Goal: Download file/media

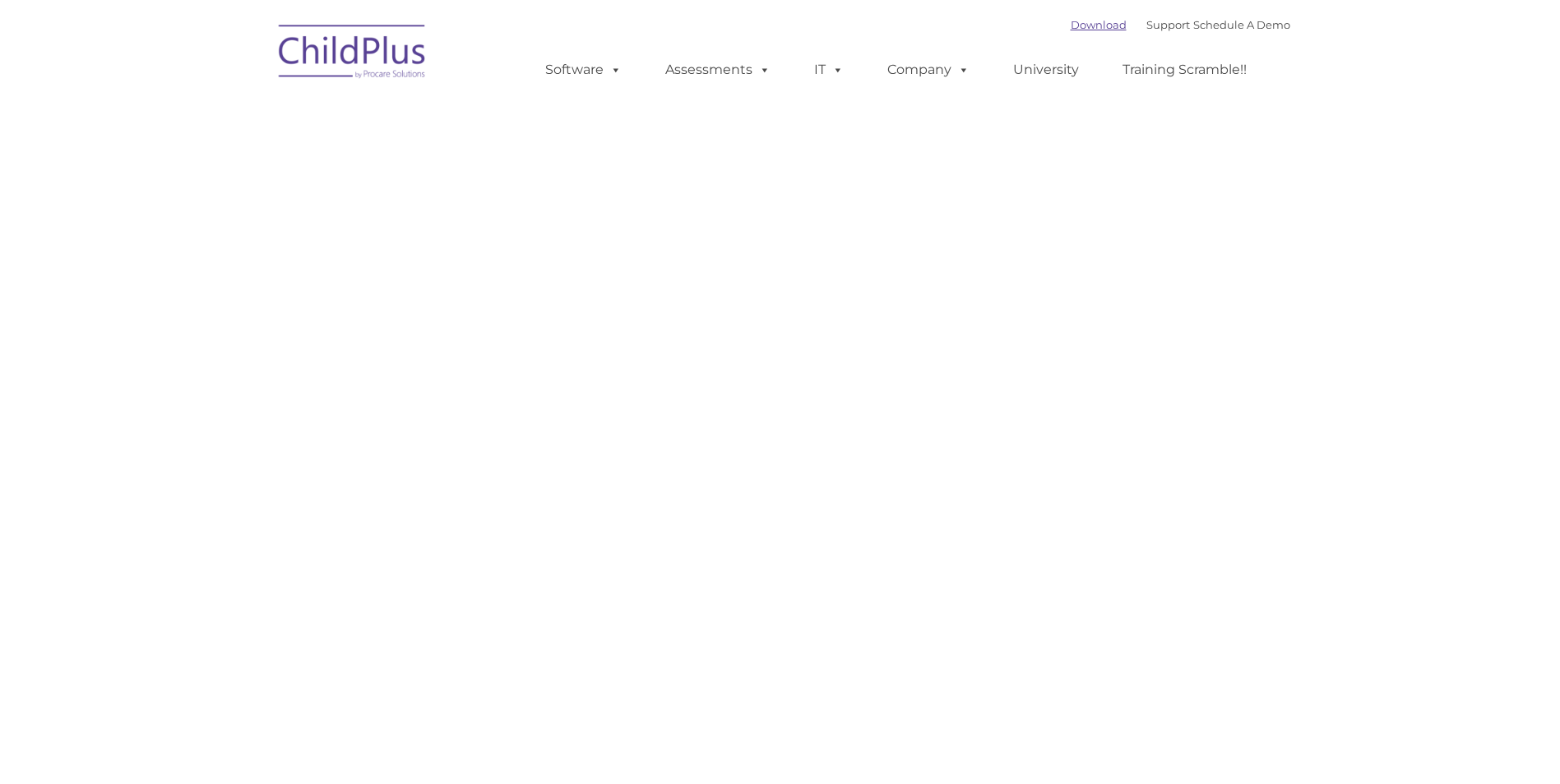
click at [1071, 28] on link "Download" at bounding box center [1099, 25] width 56 height 13
type input ""
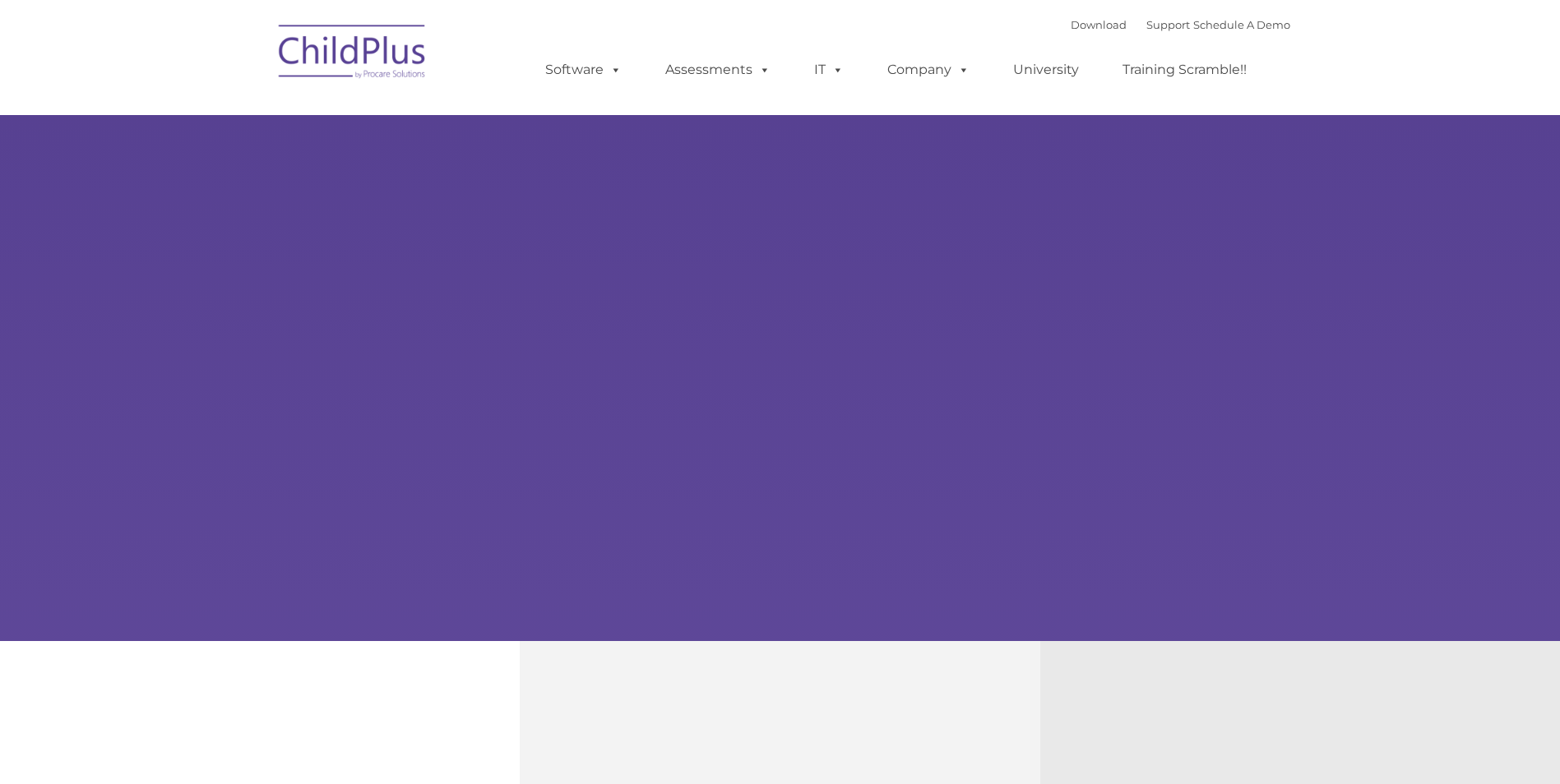
type input ""
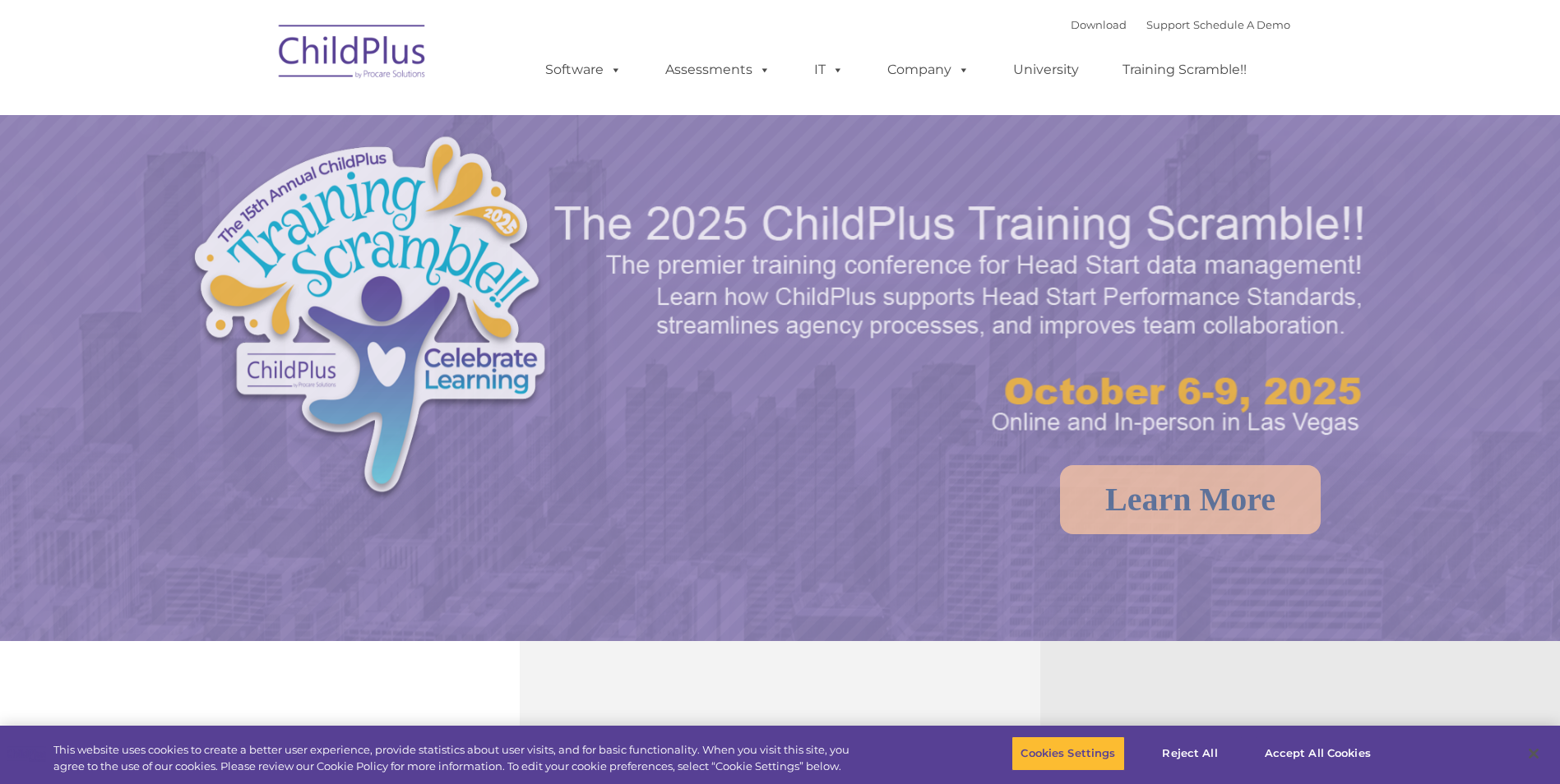
select select "MEDIUM"
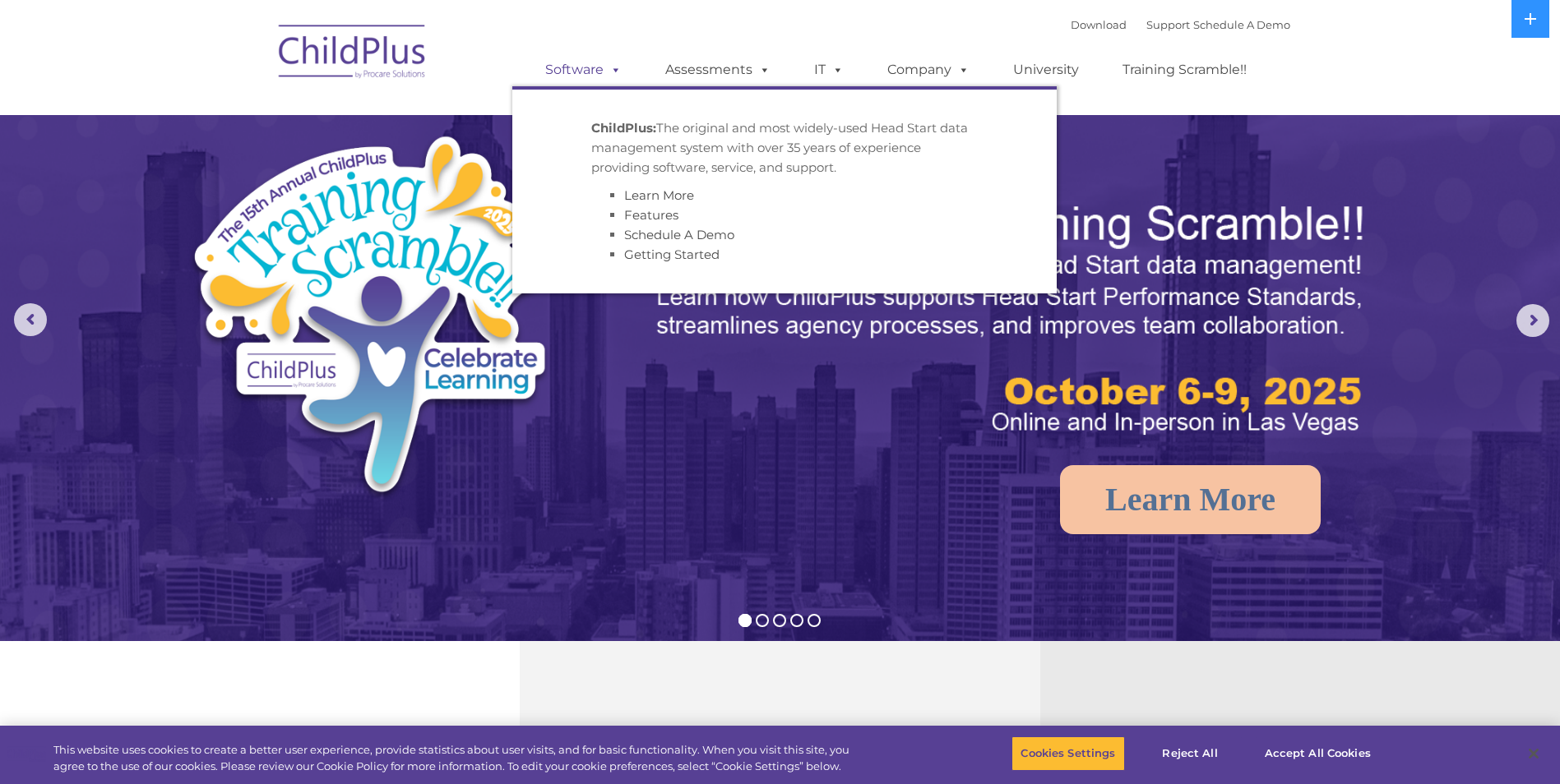
click at [608, 65] on span at bounding box center [612, 69] width 18 height 15
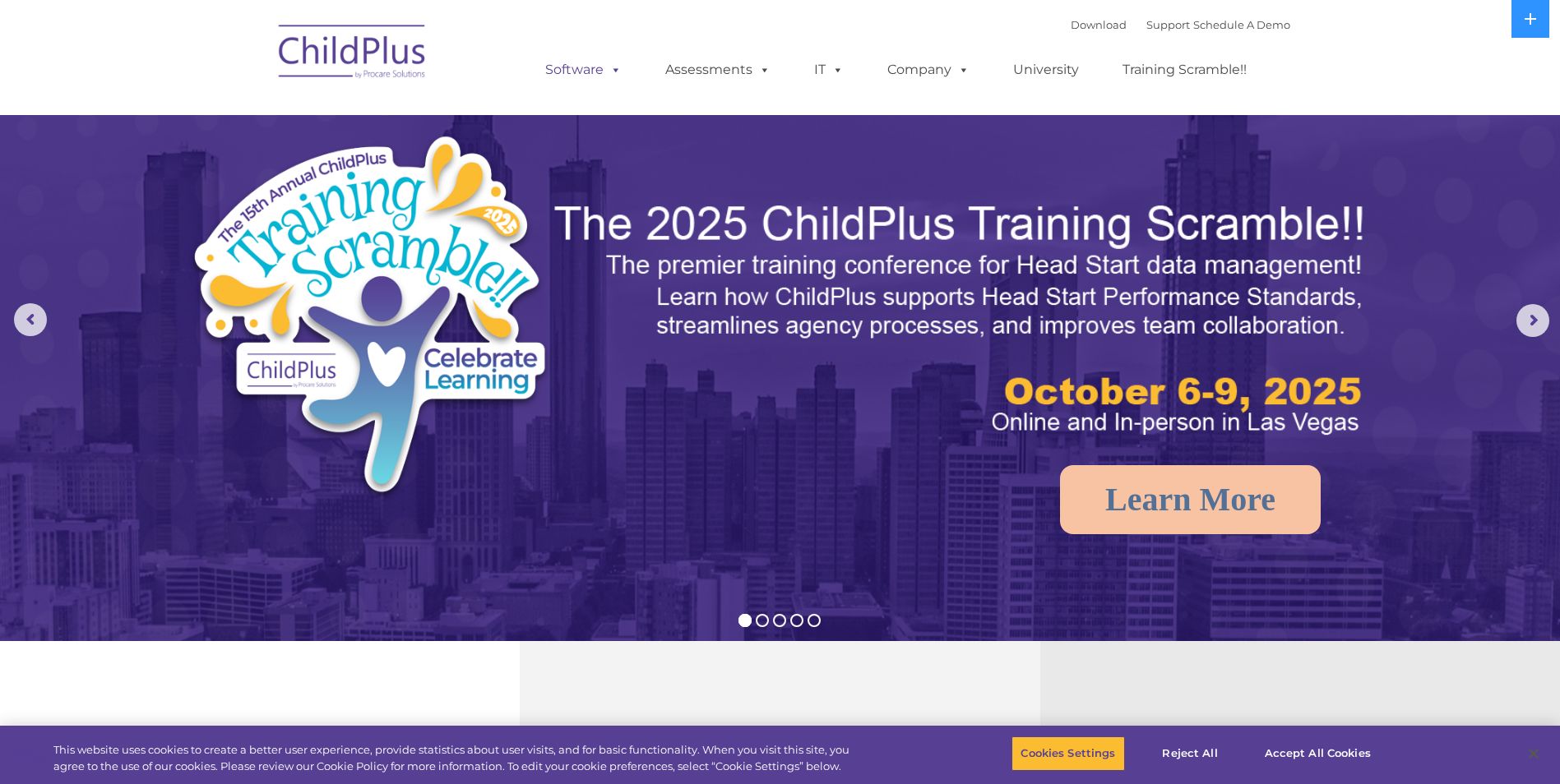
click at [608, 65] on span at bounding box center [612, 69] width 18 height 15
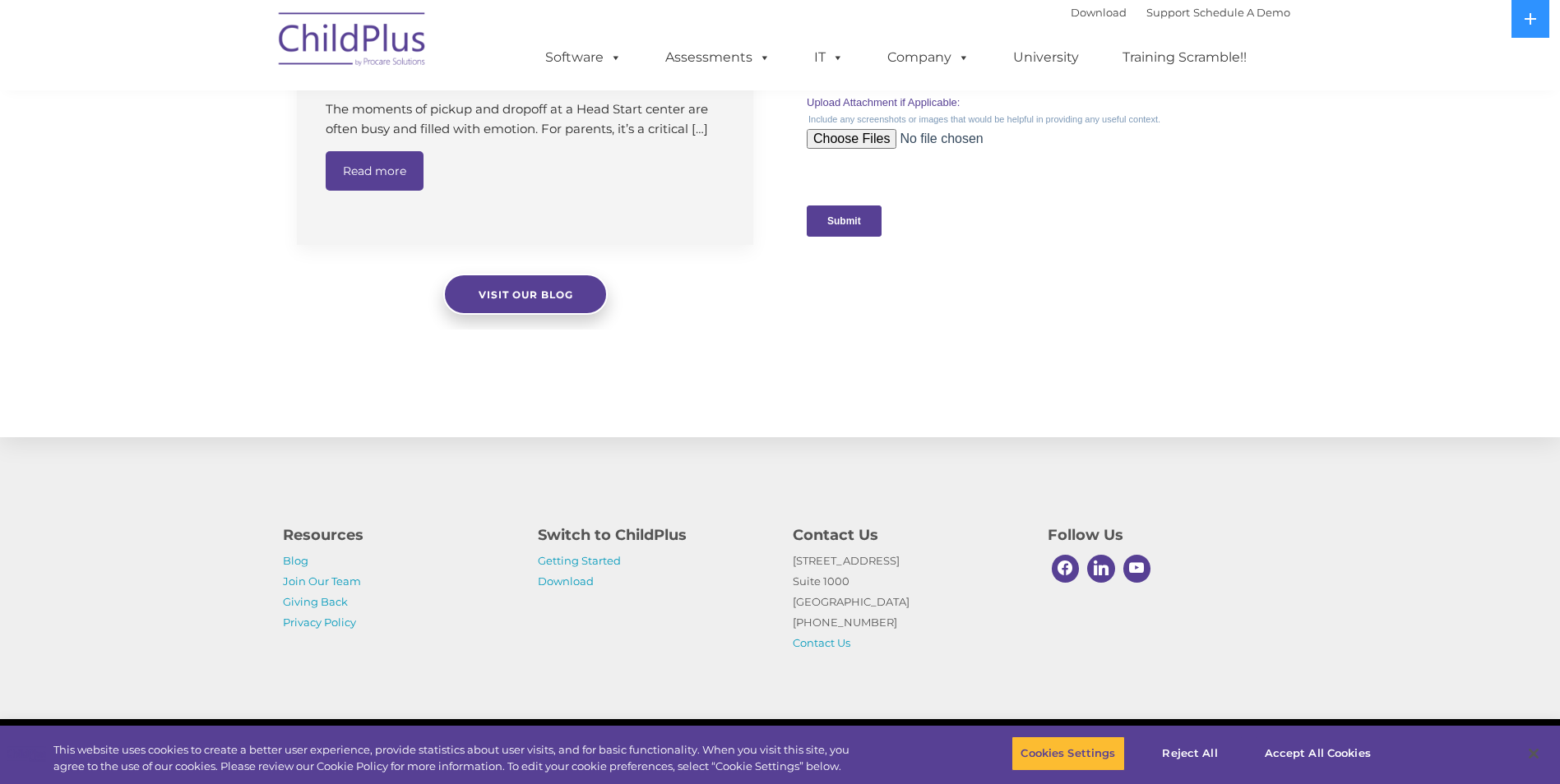
scroll to position [1597, 0]
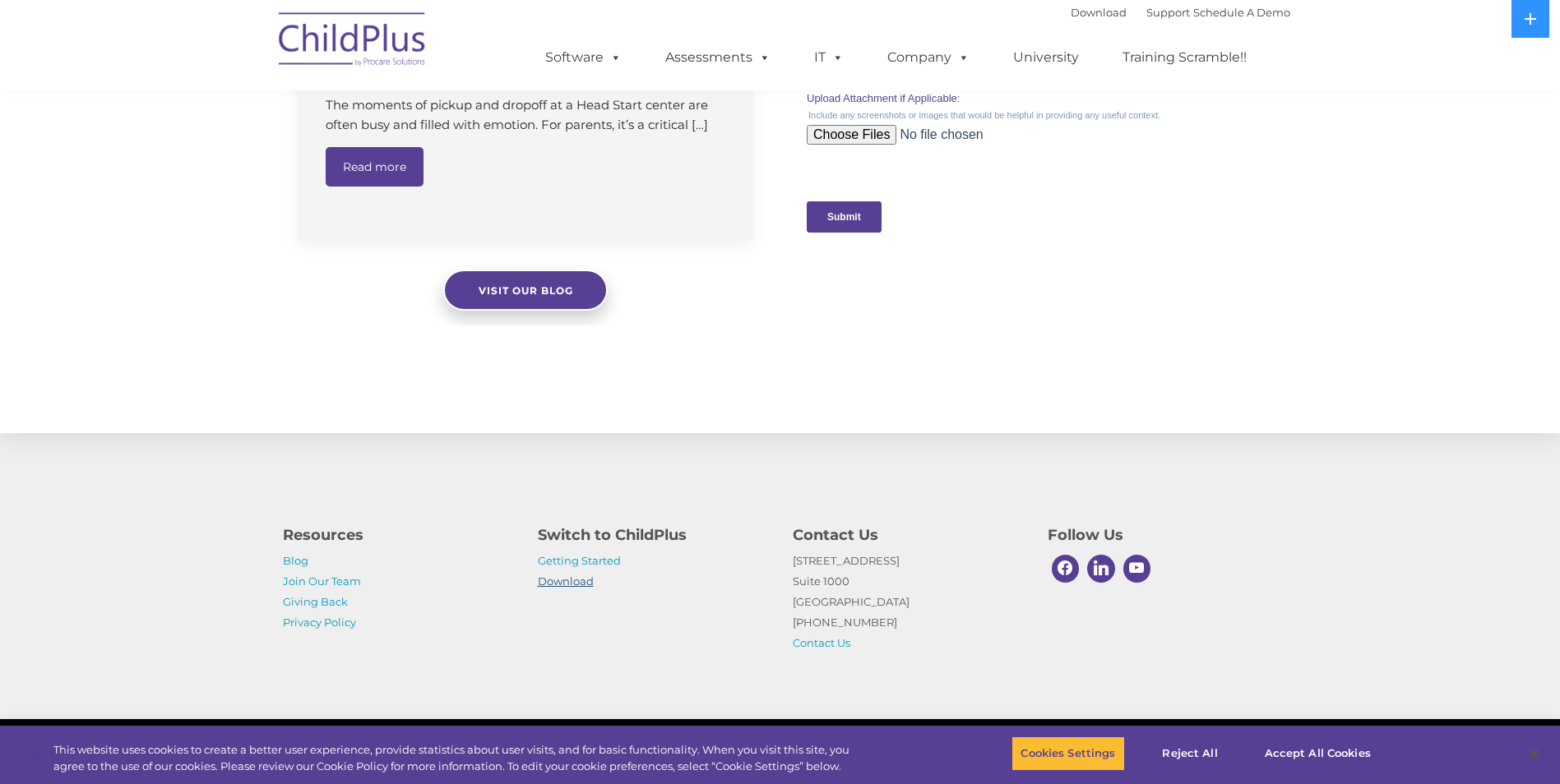
click at [570, 585] on link "Download" at bounding box center [566, 582] width 56 height 13
